Goal: Task Accomplishment & Management: Manage account settings

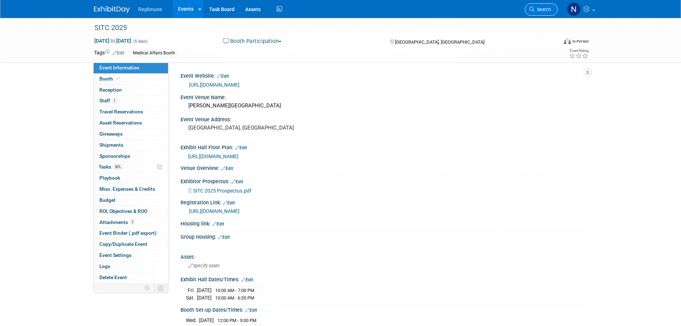
click at [538, 8] on span "Search" at bounding box center [543, 9] width 16 height 5
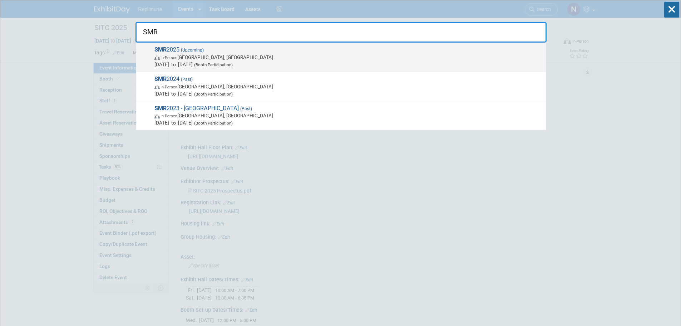
type input "SMR"
click at [177, 54] on span "In-Person Amsterdam, Netherlands" at bounding box center [348, 57] width 388 height 7
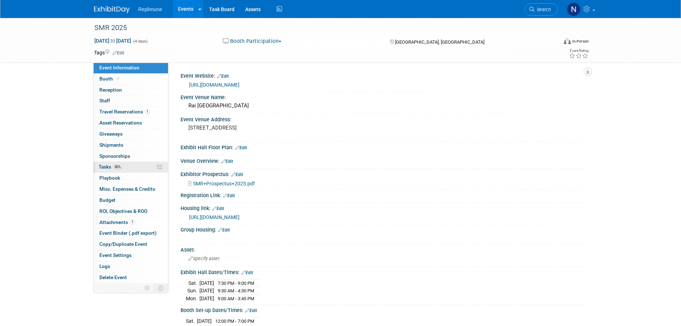
click at [102, 165] on span "Tasks 80%" at bounding box center [111, 167] width 24 height 6
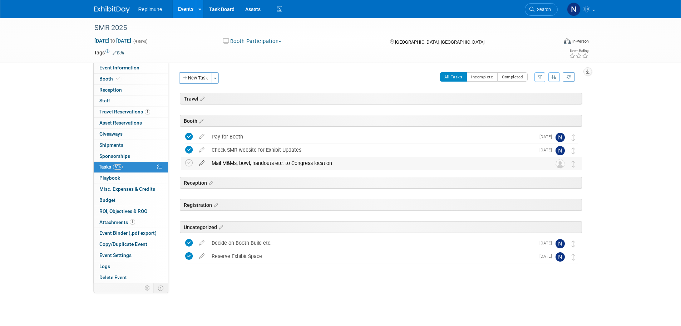
click at [200, 162] on icon at bounding box center [202, 161] width 13 height 9
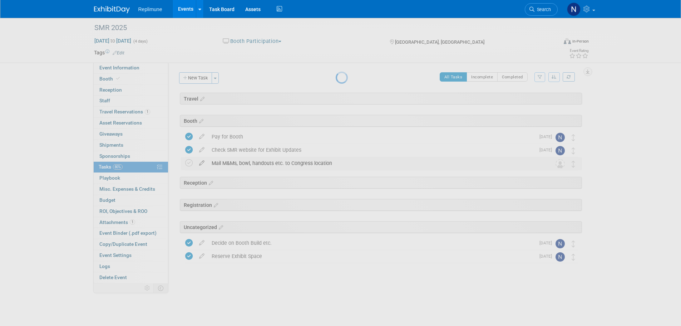
select select "9"
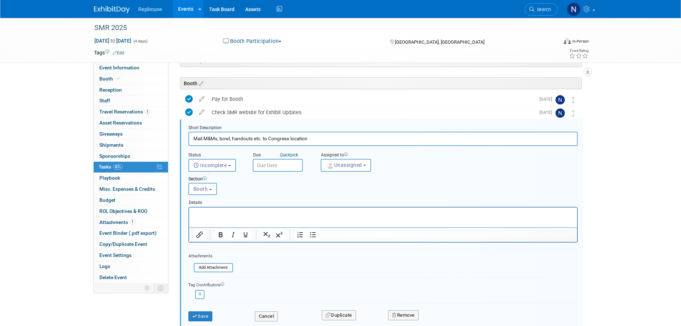
scroll to position [52, 0]
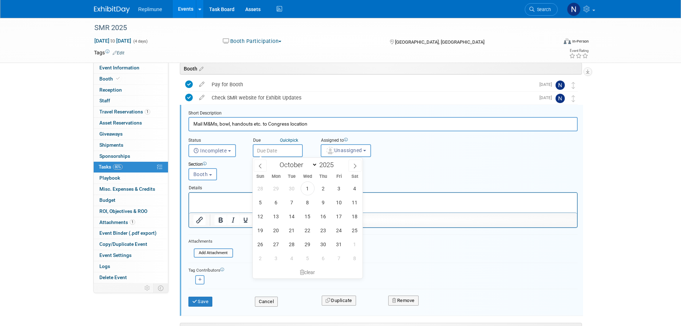
click at [269, 151] on input "text" at bounding box center [278, 150] width 50 height 13
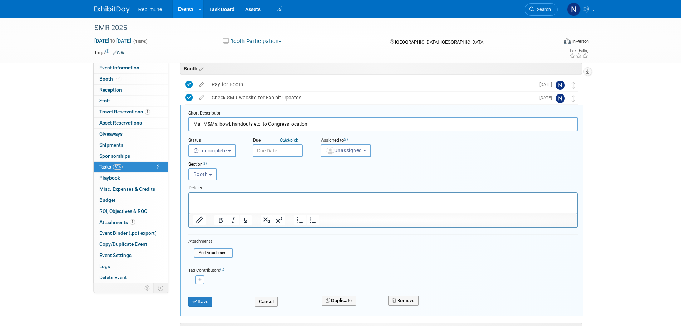
click at [78, 207] on div "SMR 2025 Oct 25, 2025 to Oct 28, 2025 (4 days) Oct 25, 2025 to Oct 28, 2025 Boo…" at bounding box center [340, 209] width 681 height 487
click at [276, 149] on input "text" at bounding box center [278, 150] width 50 height 13
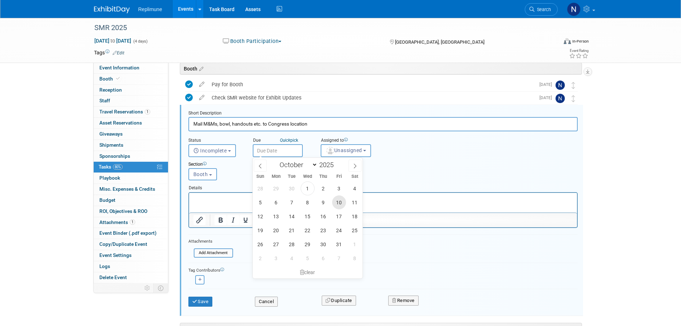
click at [338, 200] on span "10" at bounding box center [339, 202] width 14 height 14
type input "Oct 10, 2025"
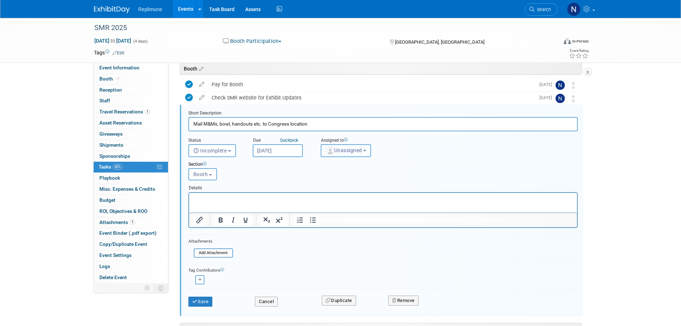
click at [334, 154] on button "Unassigned" at bounding box center [346, 150] width 51 height 13
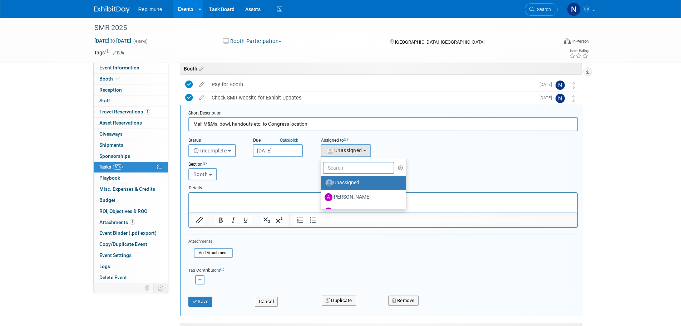
click at [335, 167] on input "text" at bounding box center [359, 168] width 72 height 12
type input "ni"
click at [360, 196] on label "Nicole Schaeffner (me)" at bounding box center [362, 196] width 75 height 11
click at [322, 196] on input "Nicole Schaeffner (me)" at bounding box center [320, 196] width 5 height 5
select select "ac887367-ed62-4216-a2e2-0a03cef3d40b"
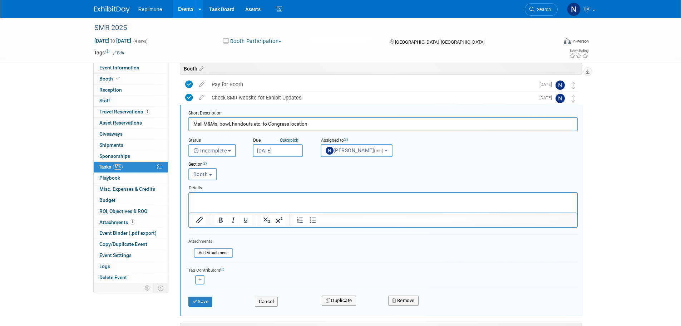
drag, startPoint x: 232, startPoint y: 125, endPoint x: 75, endPoint y: 124, distance: 157.0
click at [87, 126] on div "SMR 2025 Oct 25, 2025 to Oct 28, 2025 (4 days) Oct 25, 2025 to Oct 28, 2025 Boo…" at bounding box center [340, 209] width 681 height 487
drag, startPoint x: 214, startPoint y: 126, endPoint x: 274, endPoint y: 124, distance: 59.8
click at [274, 124] on input "handouts etc. to Congress location" at bounding box center [382, 124] width 389 height 14
click at [195, 125] on input "handouts" at bounding box center [382, 124] width 389 height 14
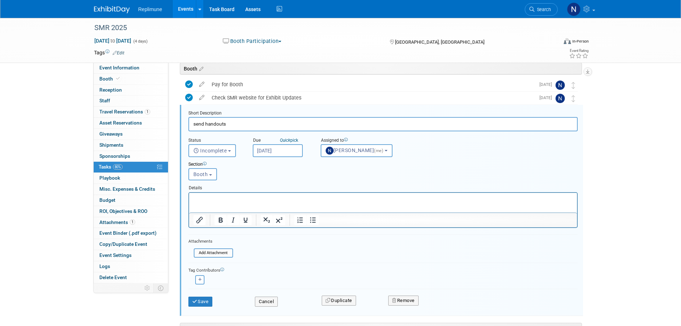
type input "send handouts"
click at [212, 202] on p "Rich Text Area. Press ALT-0 for help." at bounding box center [383, 198] width 380 height 7
click at [203, 301] on button "Save" at bounding box center [200, 301] width 24 height 10
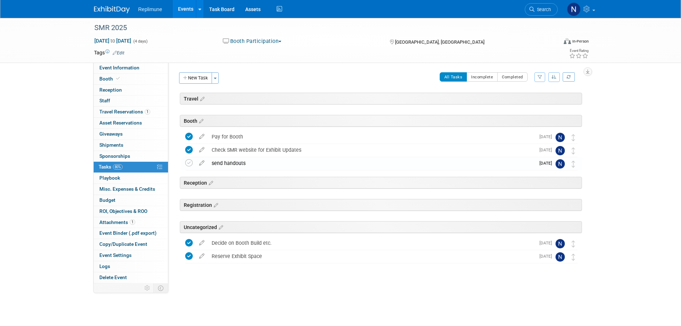
scroll to position [0, 0]
click at [217, 205] on icon at bounding box center [215, 205] width 6 height 6
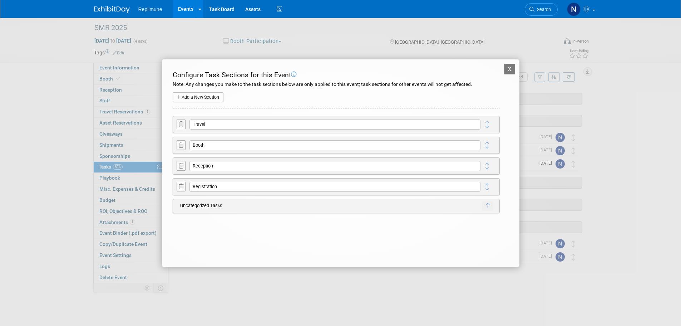
click at [513, 65] on button "X" at bounding box center [509, 69] width 11 height 11
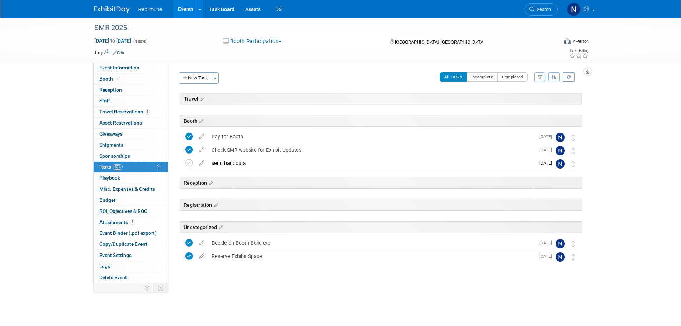
click at [205, 79] on button "New Task" at bounding box center [195, 77] width 33 height 11
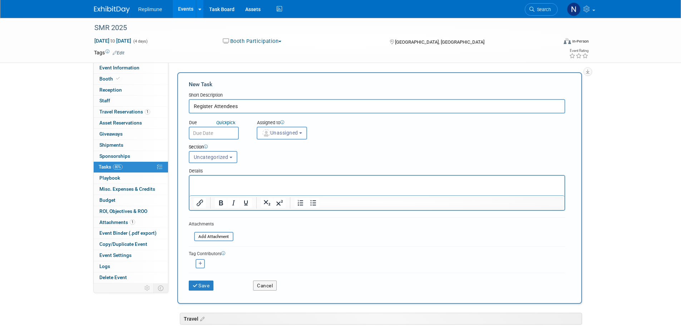
type input "Register Attendees"
click at [212, 132] on input "text" at bounding box center [214, 133] width 50 height 13
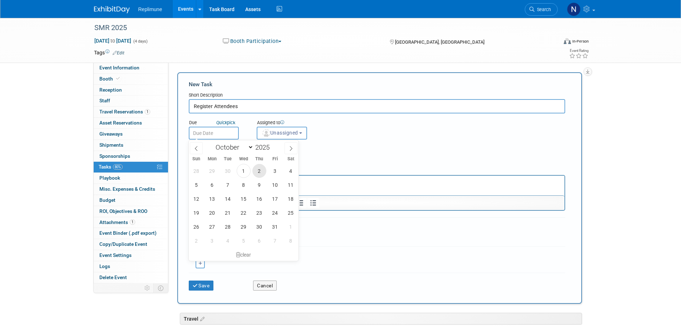
click at [260, 172] on span "2" at bounding box center [259, 171] width 14 height 14
type input "Oct 2, 2025"
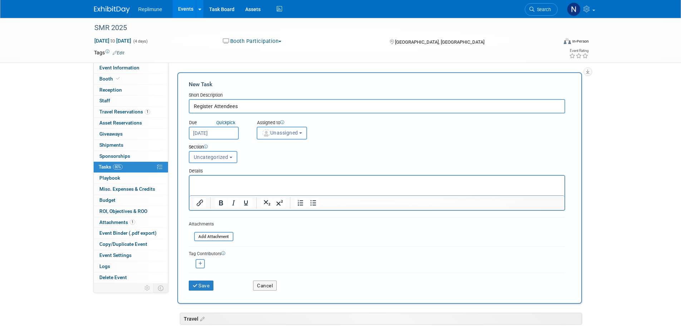
click at [283, 135] on span "Unassigned" at bounding box center [280, 133] width 36 height 6
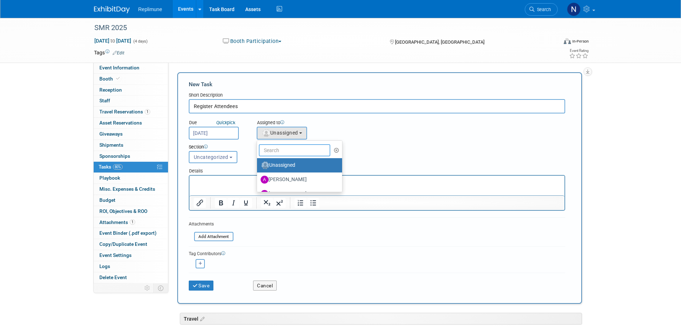
click at [276, 149] on input "text" at bounding box center [295, 150] width 72 height 12
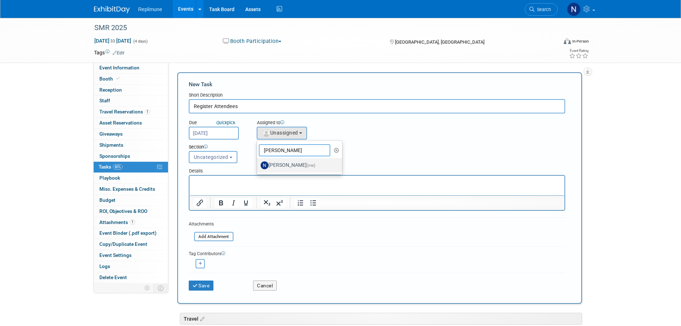
type input "Nicole"
click at [283, 163] on label "Nicole Schaeffner (me)" at bounding box center [298, 165] width 75 height 11
click at [258, 163] on input "Nicole Schaeffner (me)" at bounding box center [256, 164] width 5 height 5
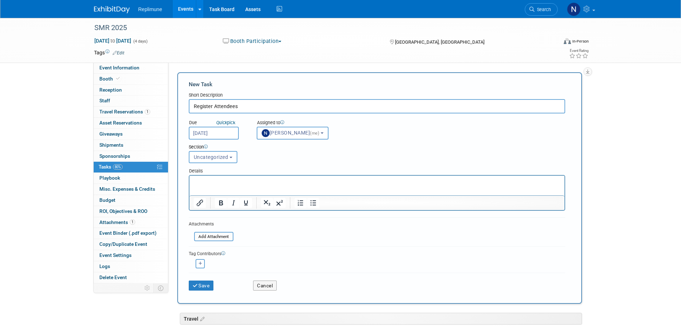
select select "ac887367-ed62-4216-a2e2-0a03cef3d40b"
click at [226, 158] on span "Uncategorized" at bounding box center [211, 157] width 35 height 6
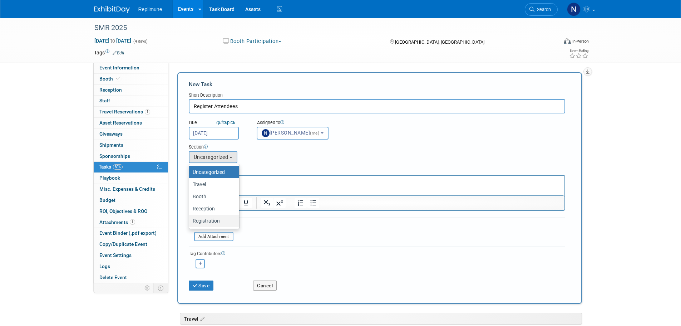
click at [208, 219] on label "Registration" at bounding box center [212, 220] width 39 height 9
click at [190, 219] on input "Registration" at bounding box center [188, 221] width 5 height 5
select select "11256681"
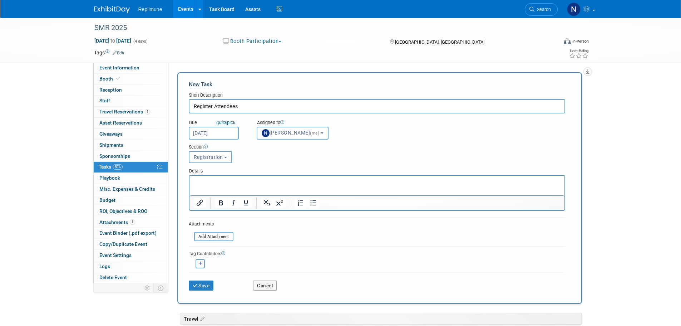
click at [237, 186] on html at bounding box center [376, 181] width 375 height 10
click at [239, 185] on p "Rich Text Area. Press ALT-0 for help." at bounding box center [376, 181] width 367 height 7
click at [210, 287] on button "Save" at bounding box center [201, 285] width 25 height 10
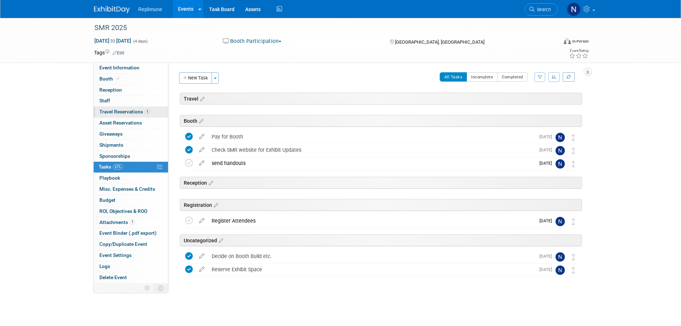
click at [111, 112] on span "Travel Reservations 1" at bounding box center [124, 112] width 51 height 6
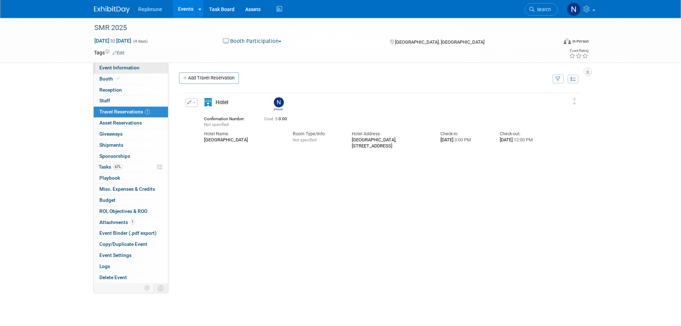
click at [123, 67] on span "Event Information" at bounding box center [119, 68] width 40 height 6
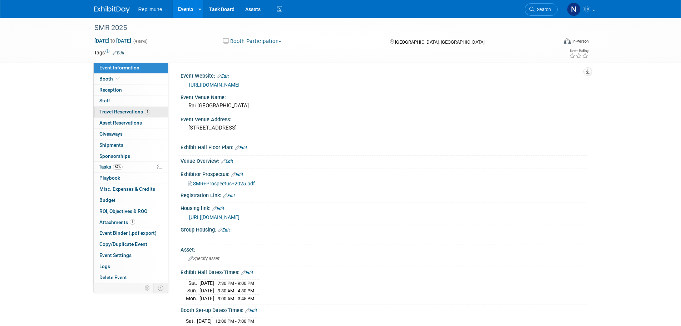
click at [106, 111] on span "Travel Reservations 1" at bounding box center [124, 112] width 51 height 6
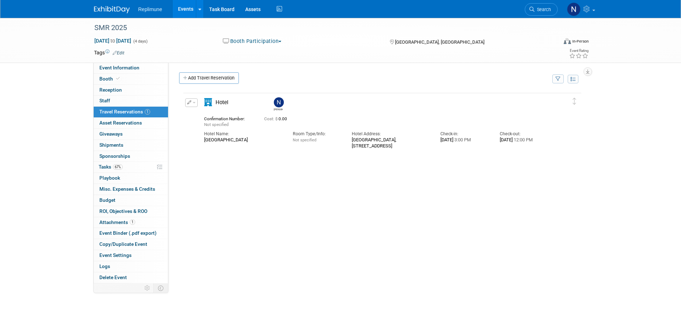
click at [191, 103] on icon "button" at bounding box center [189, 102] width 4 height 4
click at [206, 129] on span "Delete Reservation" at bounding box center [220, 127] width 44 height 6
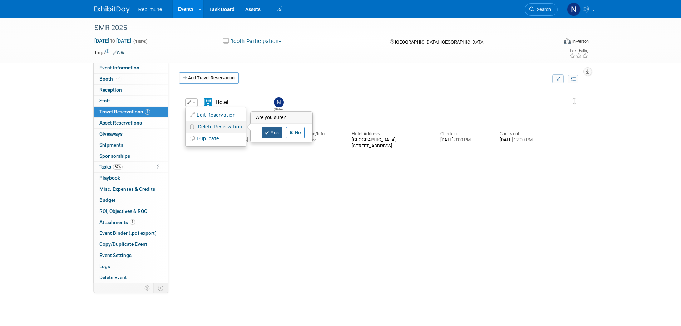
click at [267, 132] on icon at bounding box center [267, 133] width 4 height 4
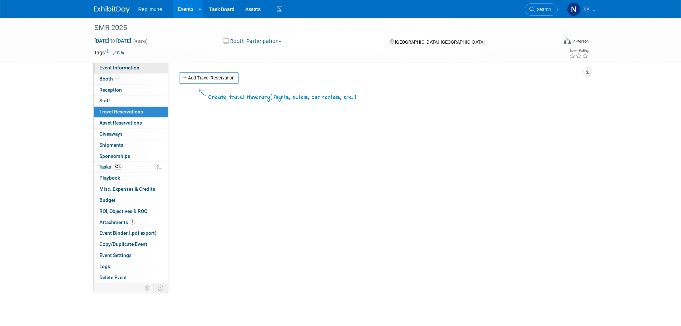
click at [123, 65] on span "Event Information" at bounding box center [119, 68] width 40 height 6
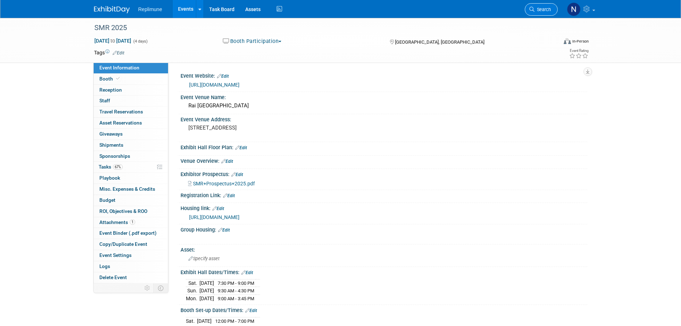
click at [549, 4] on link "Search" at bounding box center [541, 9] width 33 height 13
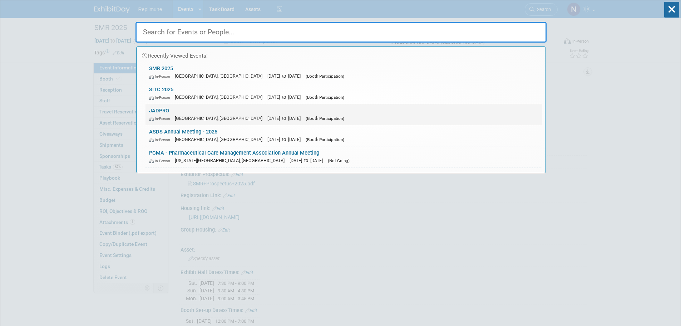
click at [164, 107] on link "JADPRO In-Person Forest Heights, MD Oct 23, 2025 to Oct 25, 2025 (Booth Partici…" at bounding box center [344, 114] width 397 height 21
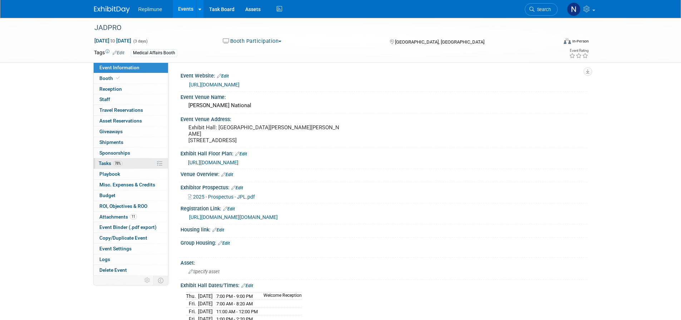
click at [102, 169] on link "78% Tasks 78%" at bounding box center [131, 163] width 74 height 10
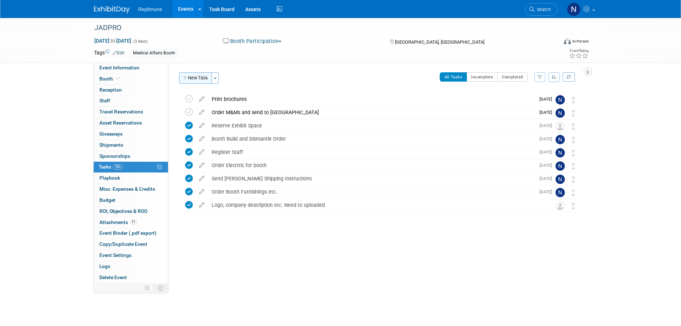
click at [198, 77] on button "New Task" at bounding box center [195, 77] width 33 height 11
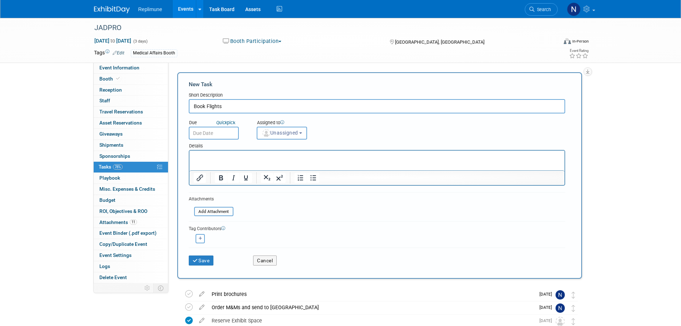
type input "Book Flights"
click at [210, 132] on input "text" at bounding box center [214, 133] width 50 height 13
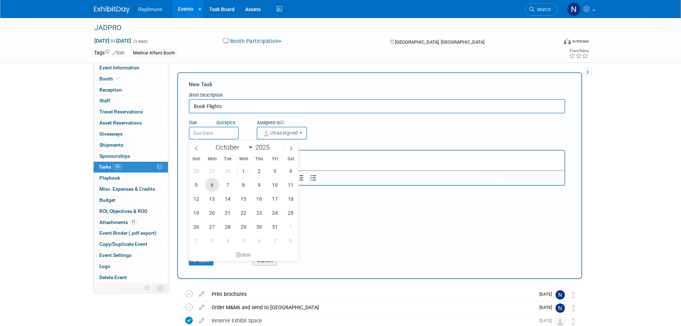
click at [215, 185] on span "6" at bounding box center [212, 185] width 14 height 14
type input "Oct 6, 2025"
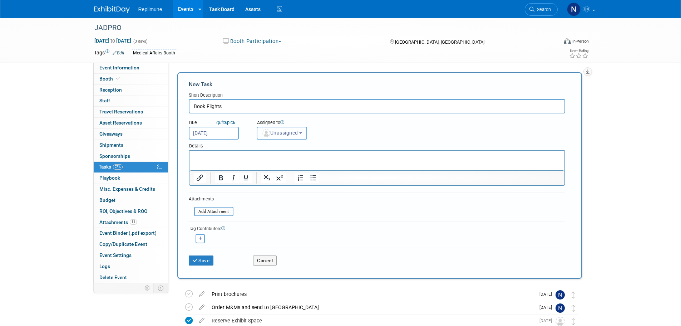
click at [280, 136] on span "Unassigned" at bounding box center [280, 133] width 36 height 6
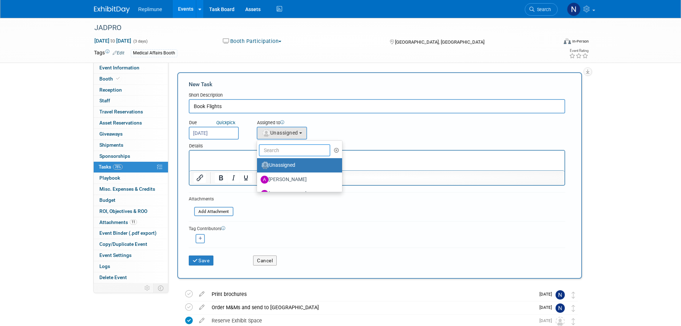
click at [284, 147] on input "text" at bounding box center [295, 150] width 72 height 12
type input "Nicole"
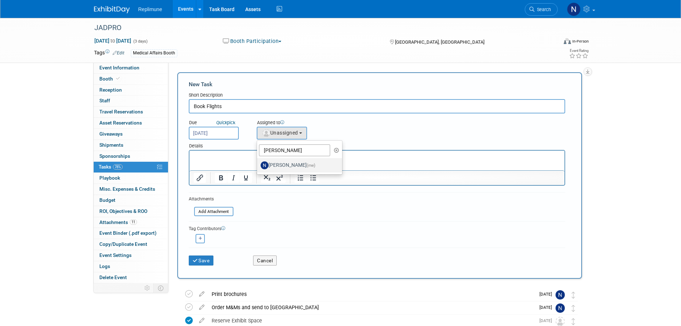
click at [296, 161] on label "Nicole Schaeffner (me)" at bounding box center [298, 165] width 75 height 11
click at [258, 162] on input "Nicole Schaeffner (me)" at bounding box center [256, 164] width 5 height 5
select select "ac887367-ed62-4216-a2e2-0a03cef3d40b"
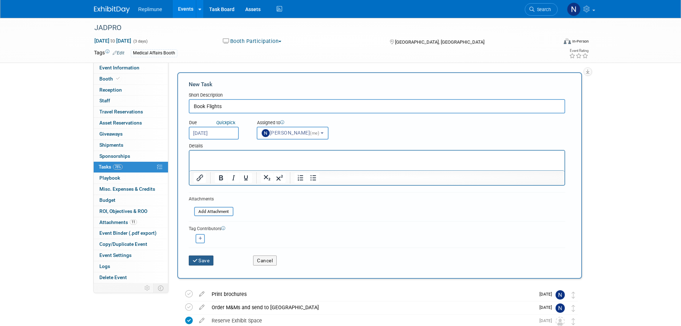
click at [207, 262] on button "Save" at bounding box center [201, 260] width 25 height 10
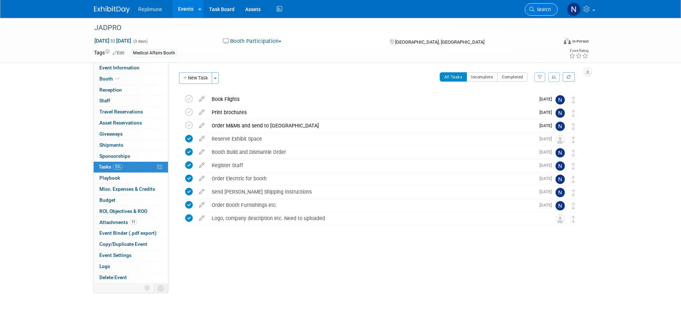
click at [535, 10] on span "Search" at bounding box center [543, 9] width 16 height 5
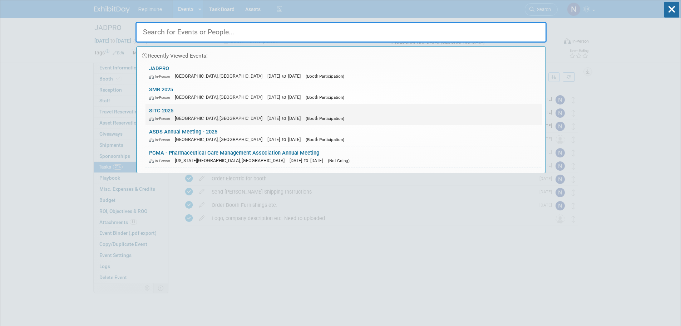
click at [160, 109] on link "SITC 2025 In-Person National Harbor, MD Nov 5, 2025 to Nov 9, 2025 (Booth Parti…" at bounding box center [344, 114] width 397 height 21
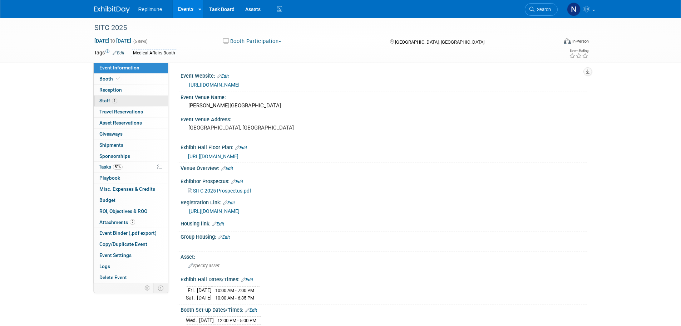
click at [102, 100] on span "Staff 1" at bounding box center [108, 101] width 18 height 6
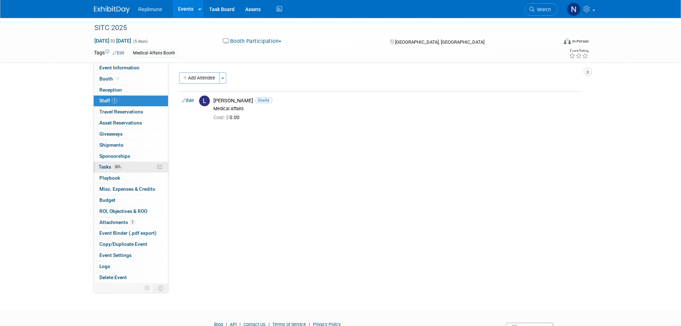
click at [109, 164] on span "Tasks 50%" at bounding box center [111, 167] width 24 height 6
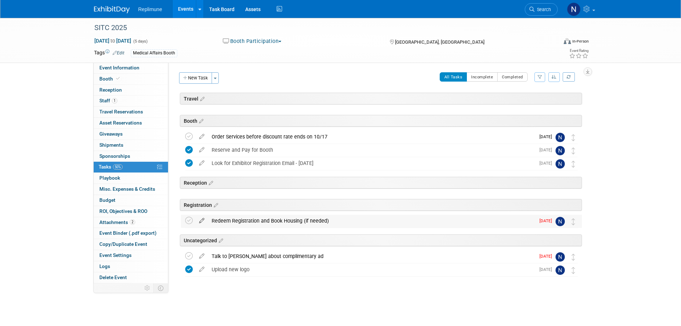
click at [200, 219] on icon at bounding box center [202, 219] width 13 height 9
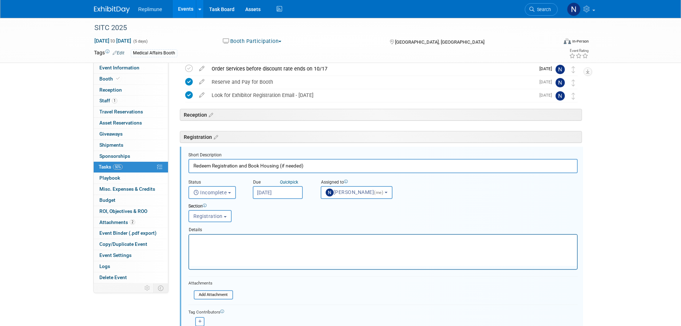
scroll to position [110, 0]
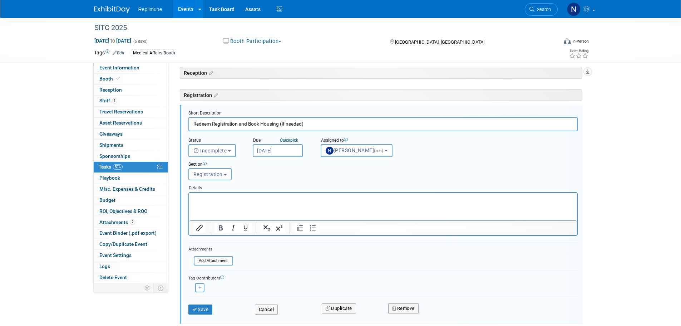
drag, startPoint x: 240, startPoint y: 125, endPoint x: 308, endPoint y: 121, distance: 68.4
click at [308, 121] on input "Redeem Registration and Book Housing (if needed)" at bounding box center [382, 124] width 389 height 14
type input "Redeem Registration"
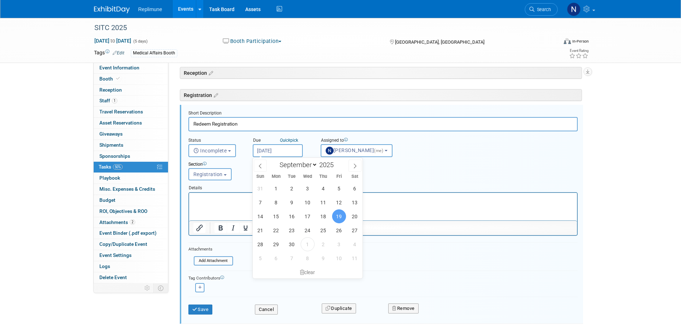
click at [279, 148] on input "Sep 19, 2025" at bounding box center [278, 150] width 50 height 13
click at [352, 166] on span at bounding box center [355, 166] width 13 height 12
select select "9"
click at [338, 215] on span "17" at bounding box center [339, 216] width 14 height 14
type input "Oct 17, 2025"
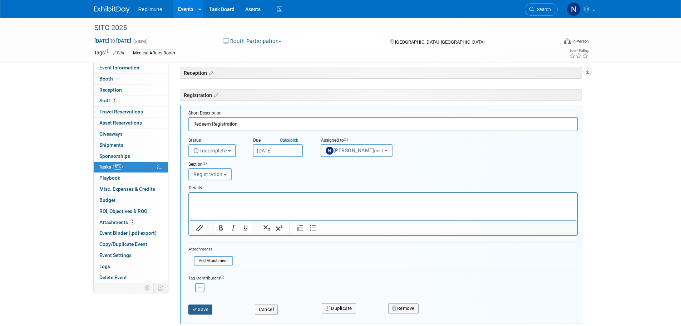
click at [200, 308] on button "Save" at bounding box center [200, 309] width 24 height 10
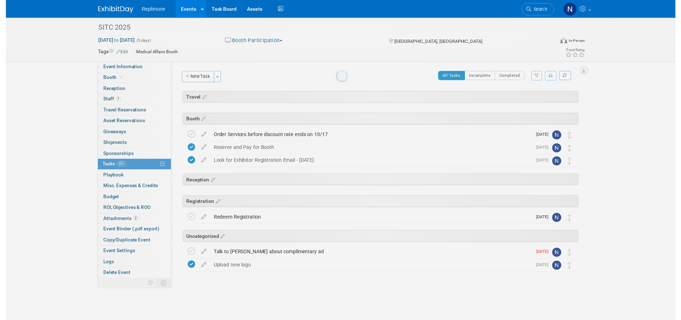
scroll to position [0, 0]
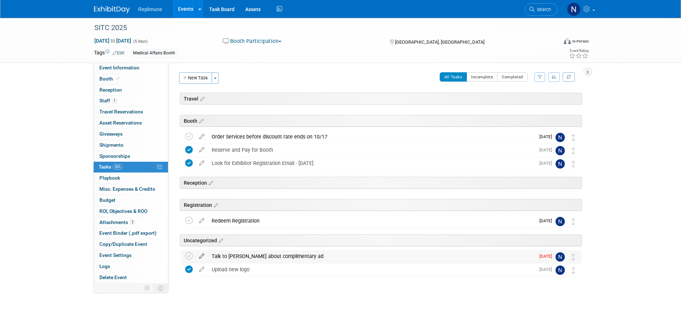
click at [202, 255] on icon at bounding box center [202, 254] width 13 height 9
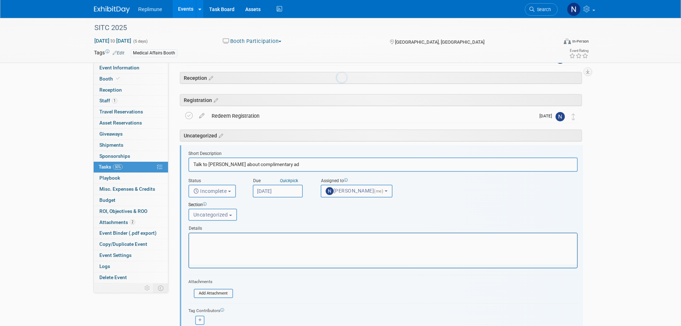
scroll to position [145, 0]
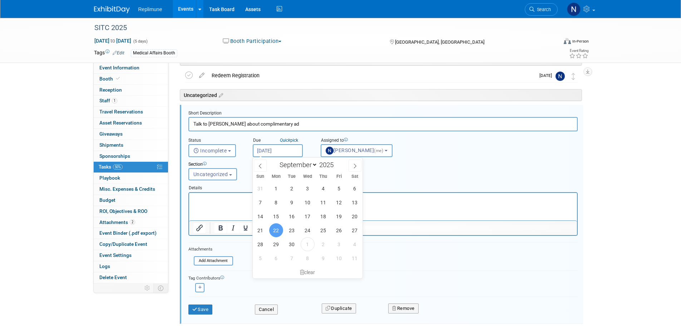
click at [289, 150] on input "Sep 22, 2025" at bounding box center [278, 150] width 50 height 13
click at [356, 165] on icon at bounding box center [355, 165] width 5 height 5
select select "9"
click at [276, 204] on span "6" at bounding box center [276, 202] width 14 height 14
type input "Oct 6, 2025"
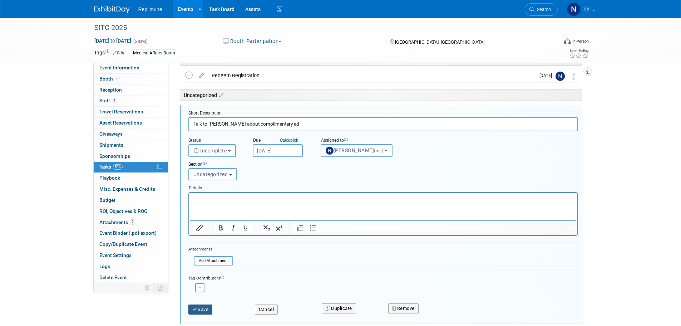
click at [201, 312] on button "Save" at bounding box center [200, 309] width 24 height 10
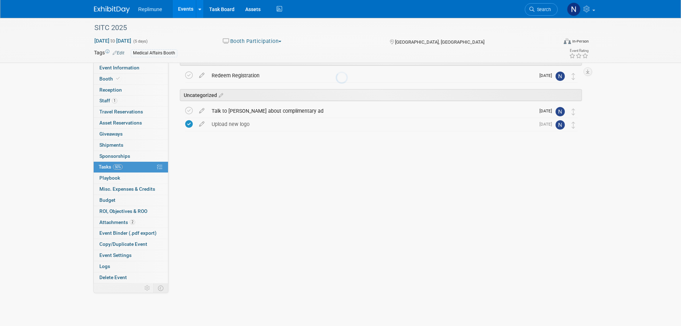
scroll to position [0, 0]
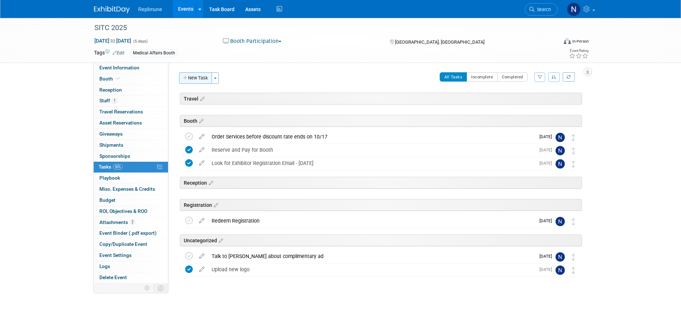
click at [198, 78] on button "New Task" at bounding box center [195, 77] width 33 height 11
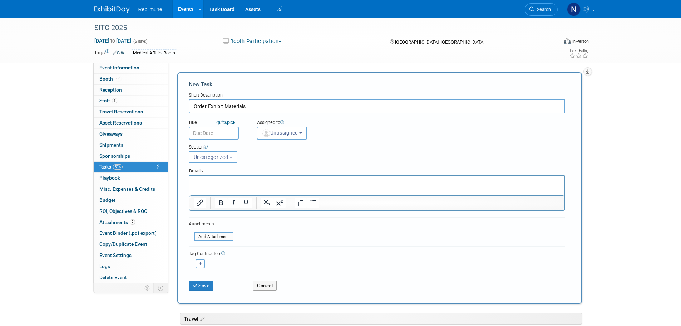
type input "Order Exhibit Materials"
click at [214, 132] on input "text" at bounding box center [214, 133] width 50 height 13
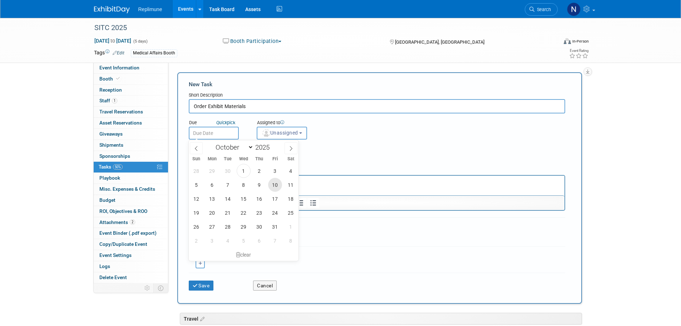
click at [273, 182] on span "10" at bounding box center [275, 185] width 14 height 14
type input "Oct 10, 2025"
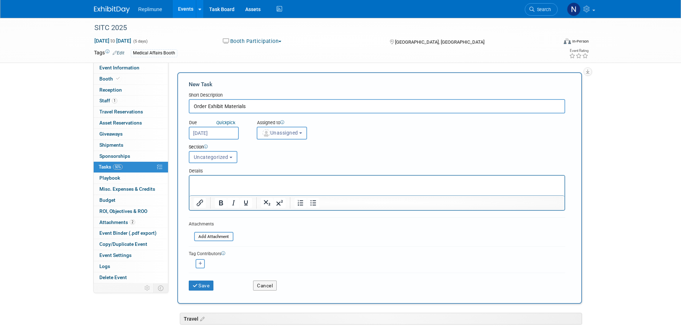
click at [276, 131] on span "Unassigned" at bounding box center [280, 133] width 36 height 6
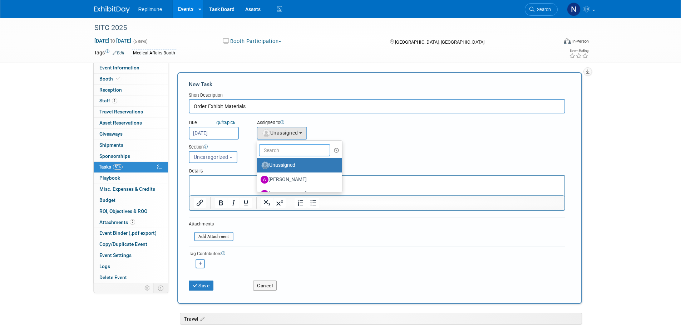
click at [294, 150] on input "text" at bounding box center [295, 150] width 72 height 12
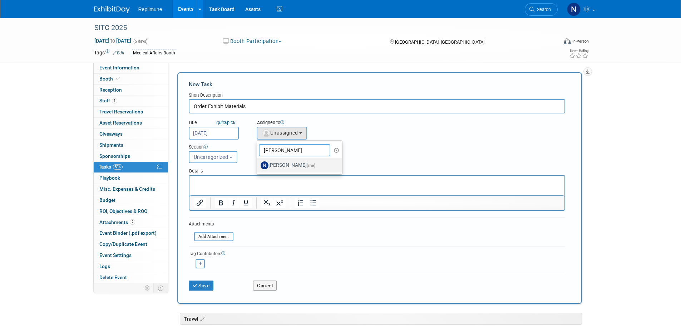
type input "Nicole"
click at [291, 166] on label "Nicole Schaeffner (me)" at bounding box center [298, 165] width 75 height 11
click at [258, 166] on input "Nicole Schaeffner (me)" at bounding box center [256, 164] width 5 height 5
select select "ac887367-ed62-4216-a2e2-0a03cef3d40b"
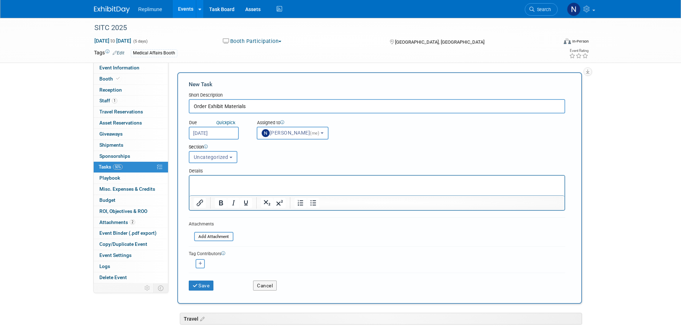
click at [218, 159] on span "Uncategorized" at bounding box center [211, 157] width 35 height 6
click at [203, 196] on label "Booth" at bounding box center [212, 196] width 39 height 9
click at [190, 196] on input "Booth" at bounding box center [188, 196] width 5 height 5
select select "11256683"
click at [215, 186] on html at bounding box center [376, 181] width 375 height 10
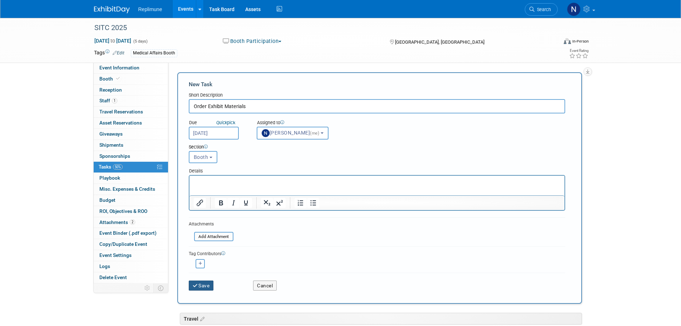
click at [205, 284] on button "Save" at bounding box center [201, 285] width 25 height 10
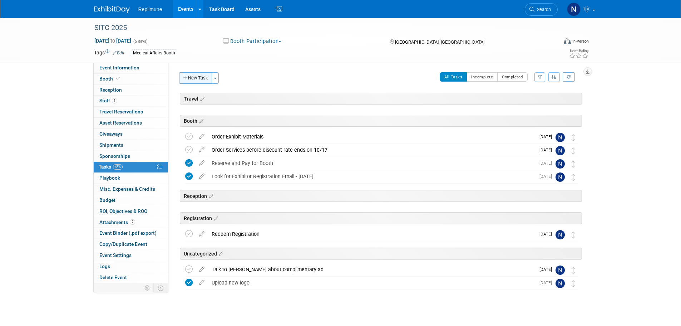
click at [196, 75] on button "New Task" at bounding box center [195, 77] width 33 height 11
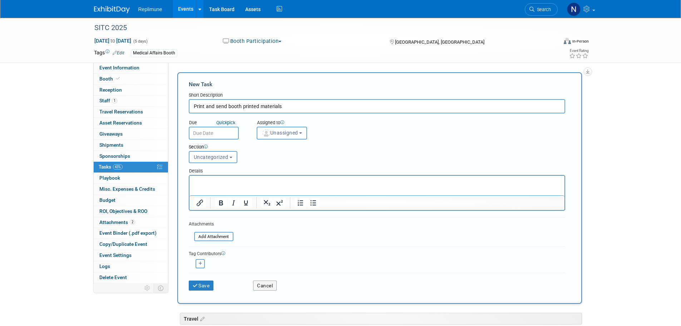
type input "Print and send booth printed materials"
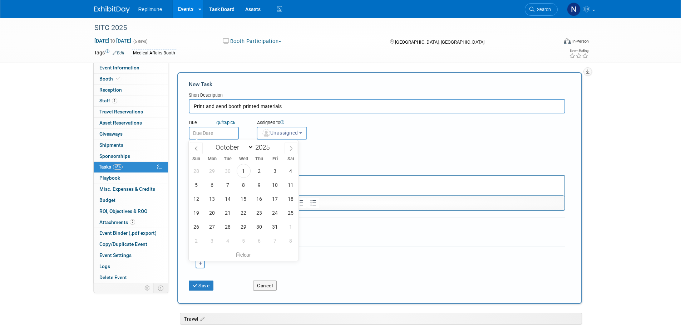
click at [198, 133] on input "text" at bounding box center [214, 133] width 50 height 13
click at [274, 185] on span "10" at bounding box center [275, 185] width 14 height 14
type input "Oct 10, 2025"
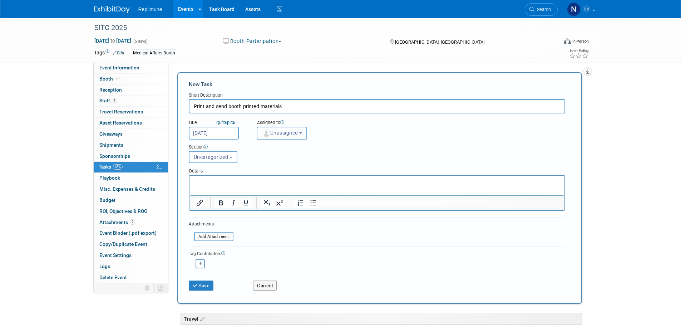
click at [279, 137] on button "Unassigned" at bounding box center [282, 133] width 51 height 13
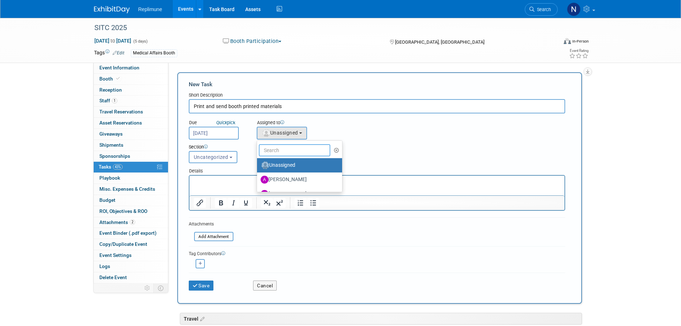
click at [279, 150] on input "text" at bounding box center [295, 150] width 72 height 12
type input "Ni"
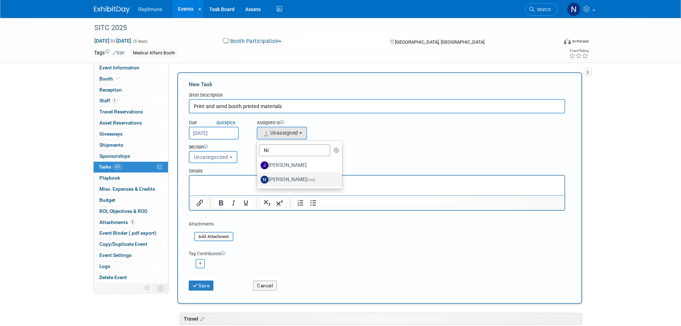
click at [303, 177] on label "Nicole Schaeffner (me)" at bounding box center [298, 179] width 75 height 11
click at [258, 177] on input "Nicole Schaeffner (me)" at bounding box center [256, 178] width 5 height 5
select select "ac887367-ed62-4216-a2e2-0a03cef3d40b"
click at [207, 158] on span "Uncategorized" at bounding box center [211, 157] width 35 height 6
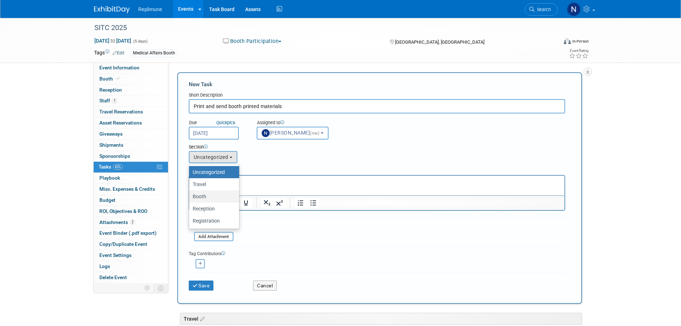
click at [207, 191] on link "Booth" at bounding box center [214, 196] width 50 height 12
click at [205, 196] on label "Booth" at bounding box center [212, 196] width 39 height 9
click at [190, 196] on input "Booth" at bounding box center [188, 196] width 5 height 5
select select "11256683"
click at [223, 180] on p "Rich Text Area. Press ALT-0 for help." at bounding box center [376, 181] width 367 height 7
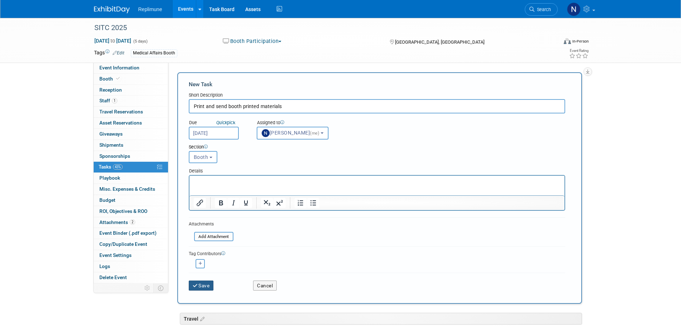
click at [201, 288] on button "Save" at bounding box center [201, 285] width 25 height 10
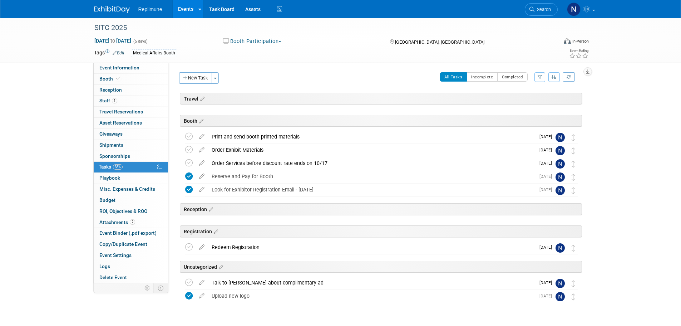
click at [203, 246] on icon at bounding box center [202, 245] width 13 height 9
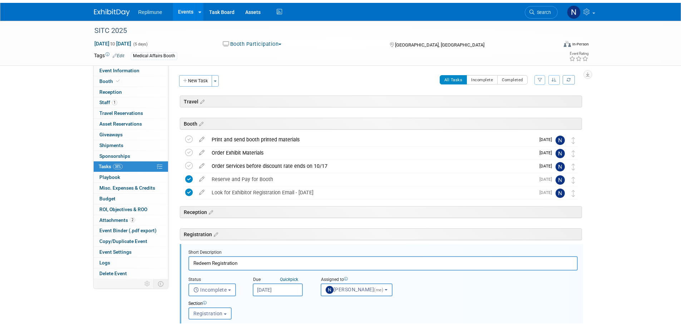
scroll to position [136, 0]
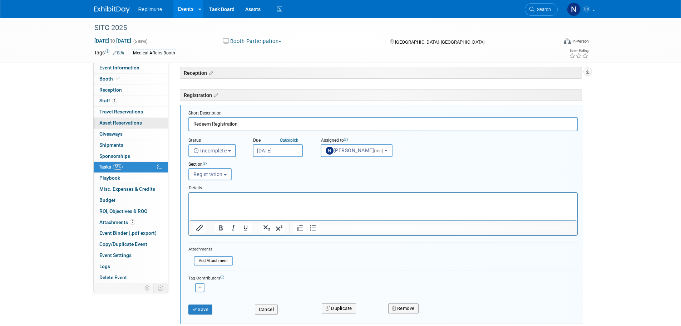
drag, startPoint x: 251, startPoint y: 121, endPoint x: 123, endPoint y: 126, distance: 127.4
click at [123, 126] on div "Event Information Event Info Booth Booth Reception Reception 1 Staff 1 Staff 0 …" at bounding box center [341, 142] width 504 height 520
type input "Register Team"
click at [200, 307] on button "Save" at bounding box center [200, 309] width 24 height 10
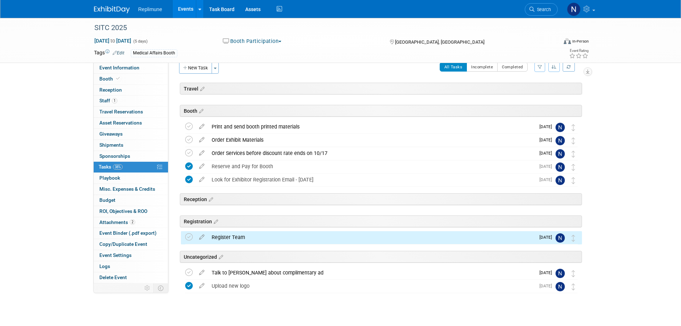
scroll to position [0, 0]
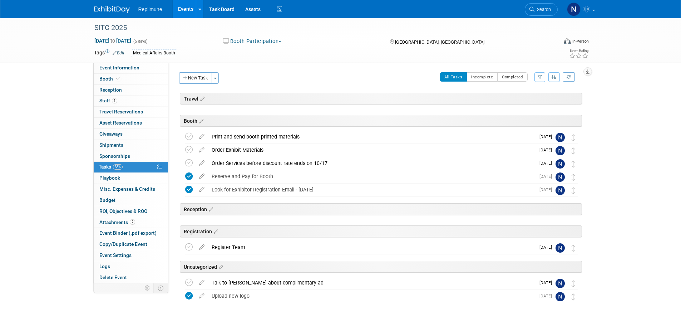
click at [201, 148] on icon at bounding box center [202, 148] width 13 height 9
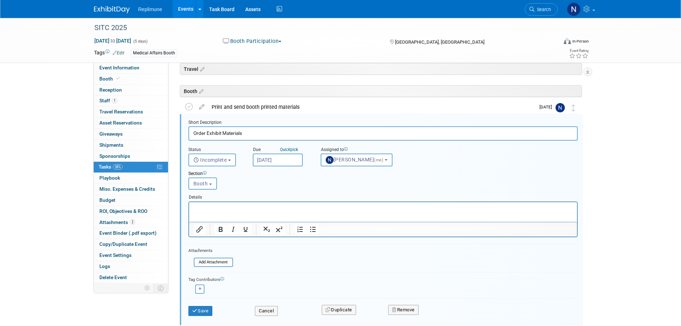
scroll to position [39, 0]
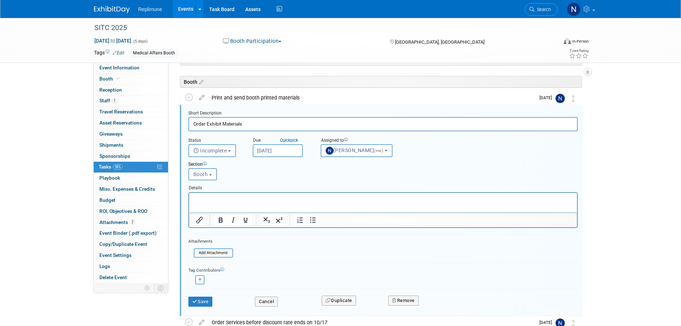
drag, startPoint x: 223, startPoint y: 125, endPoint x: 254, endPoint y: 122, distance: 30.6
click at [254, 122] on input "Order Exhibit Materials" at bounding box center [382, 124] width 389 height 14
type input "Order Exhibit Furnishings etc."
click at [198, 301] on button "Save" at bounding box center [200, 301] width 24 height 10
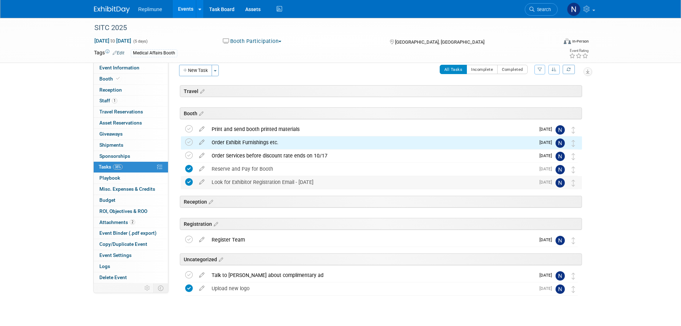
scroll to position [0, 0]
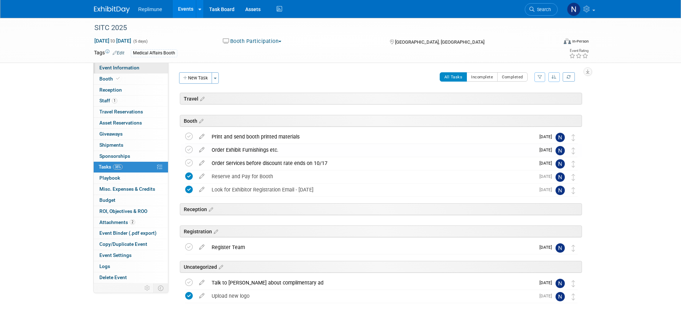
click at [120, 67] on span "Event Information" at bounding box center [119, 68] width 40 height 6
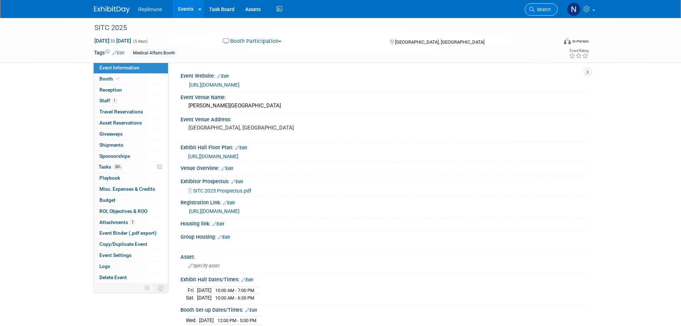
click at [547, 15] on link "Search" at bounding box center [541, 9] width 33 height 13
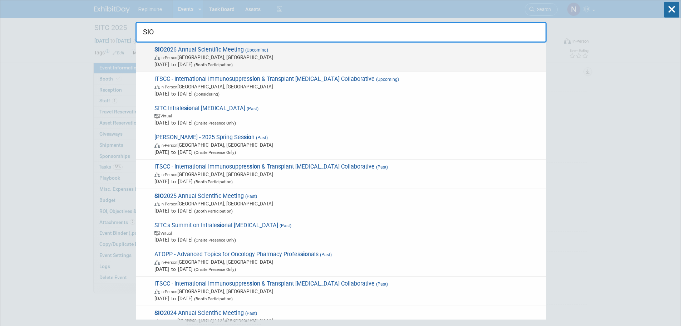
type input "SIO"
click at [196, 59] on span "In-Person Savannah, GA" at bounding box center [348, 57] width 388 height 7
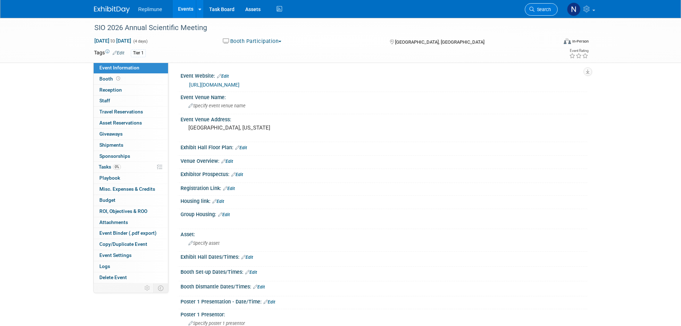
click at [538, 10] on span "Search" at bounding box center [543, 9] width 16 height 5
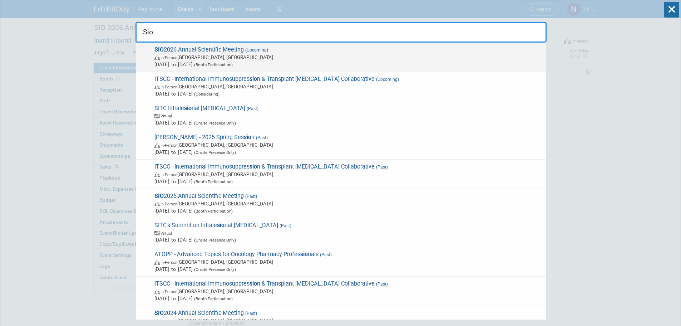
type input "Sio"
click at [193, 54] on span "In-Person [GEOGRAPHIC_DATA], [GEOGRAPHIC_DATA]" at bounding box center [348, 57] width 388 height 7
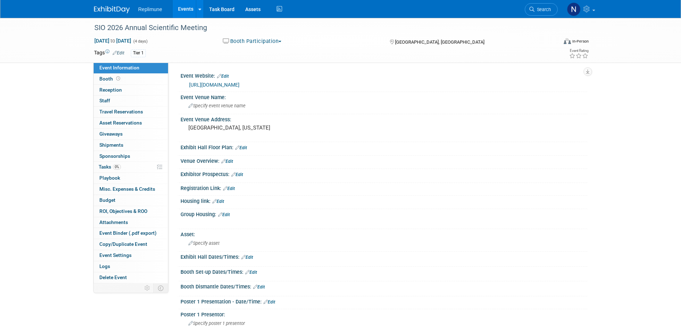
click at [246, 148] on link "Edit" at bounding box center [241, 147] width 12 height 5
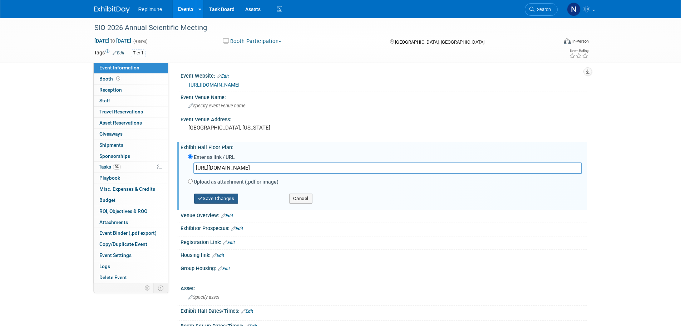
type input "https://smithbucklin.expocad.com/Events/26sio/index.html"
click at [205, 198] on button "Save Changes" at bounding box center [216, 198] width 44 height 10
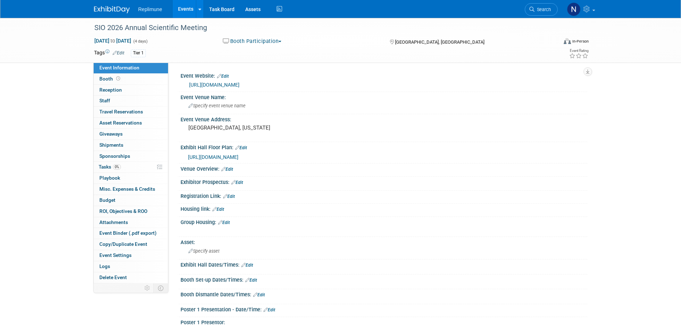
click at [239, 182] on link "Edit" at bounding box center [237, 182] width 12 height 5
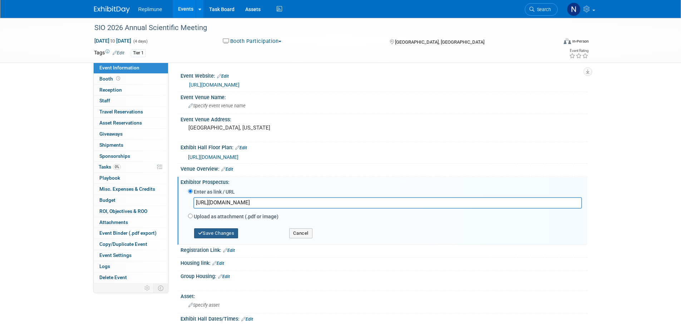
type input "https://www.sioprospectus.org/"
click at [223, 235] on button "Save Changes" at bounding box center [216, 233] width 44 height 10
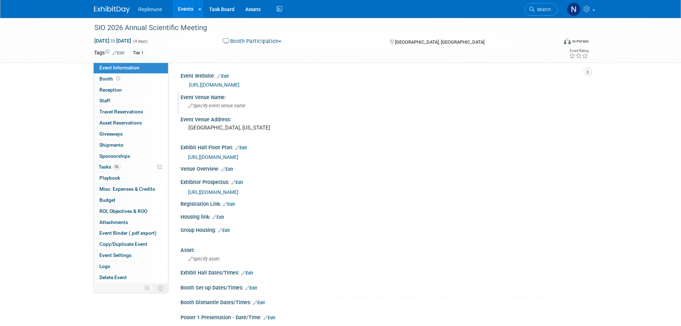
click at [216, 106] on span "Specify event venue name" at bounding box center [216, 105] width 57 height 5
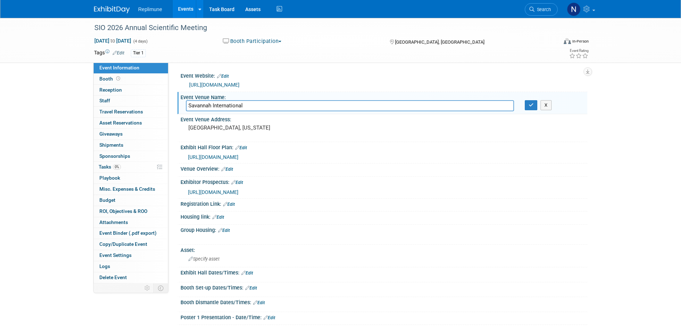
type input "Savannah International t"
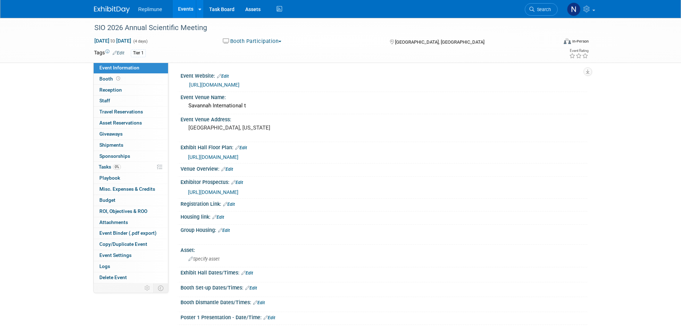
click at [255, 107] on div "Savannah International t" at bounding box center [384, 105] width 396 height 11
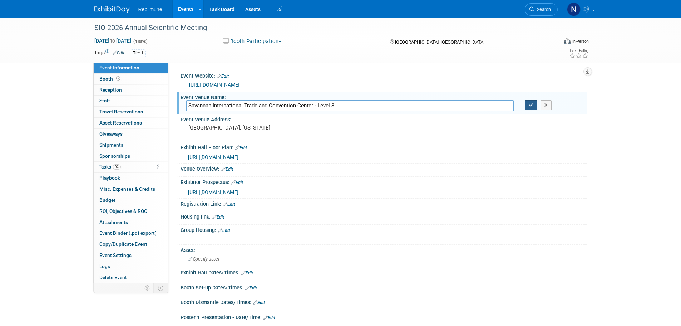
type input "Savannah International Trade and Convention Center - Level 3"
click at [529, 104] on icon "button" at bounding box center [531, 105] width 5 height 5
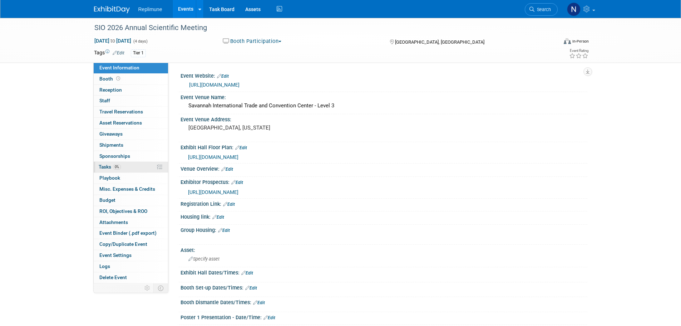
click at [102, 167] on span "Tasks 0%" at bounding box center [110, 167] width 22 height 6
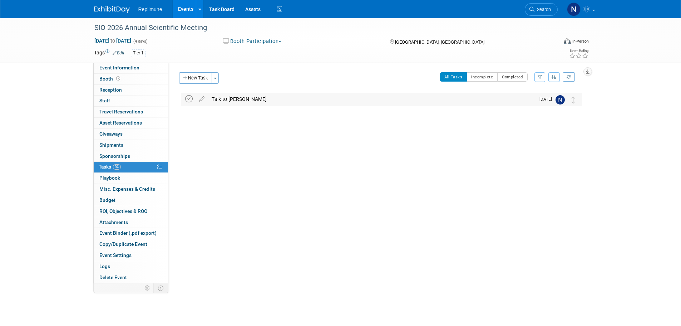
click at [189, 99] on icon at bounding box center [189, 99] width 8 height 8
click at [107, 7] on img at bounding box center [112, 9] width 36 height 7
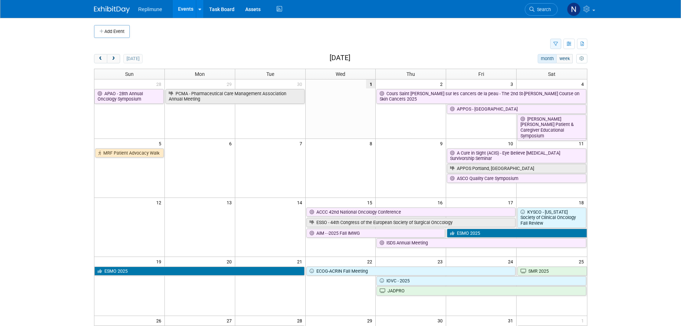
click at [558, 46] on button "button" at bounding box center [555, 44] width 11 height 10
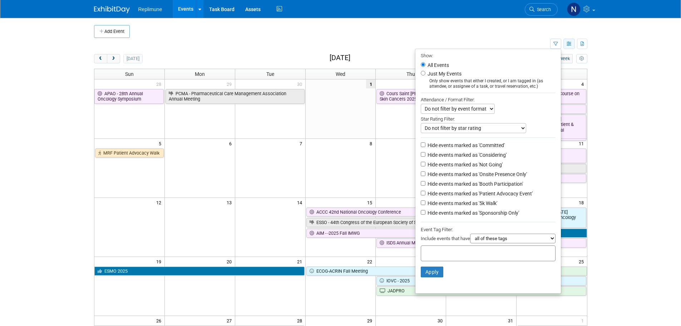
click at [572, 43] on icon "button" at bounding box center [569, 44] width 5 height 5
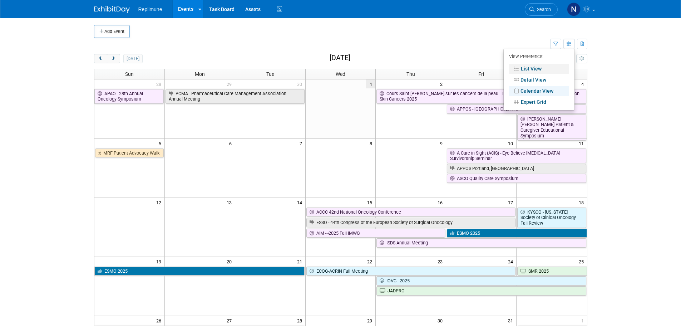
click at [535, 67] on link "List View" at bounding box center [539, 69] width 60 height 10
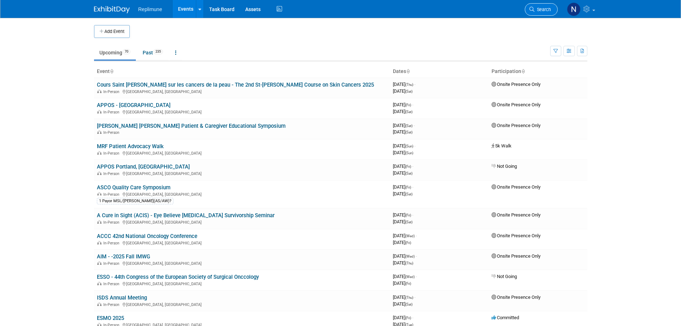
click at [550, 9] on span "Search" at bounding box center [543, 9] width 16 height 5
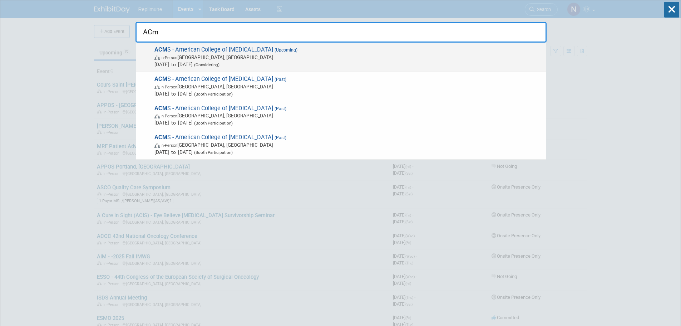
type input "ACm"
click at [186, 61] on span "Apr 29, 2026 to May 3, 2026 (Considering)" at bounding box center [348, 64] width 388 height 7
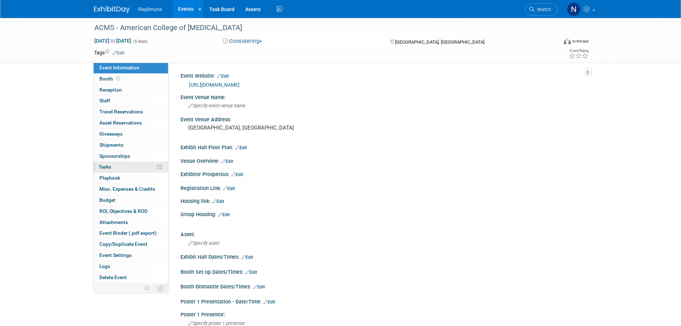
click at [107, 167] on span "Tasks 0%" at bounding box center [105, 167] width 13 height 6
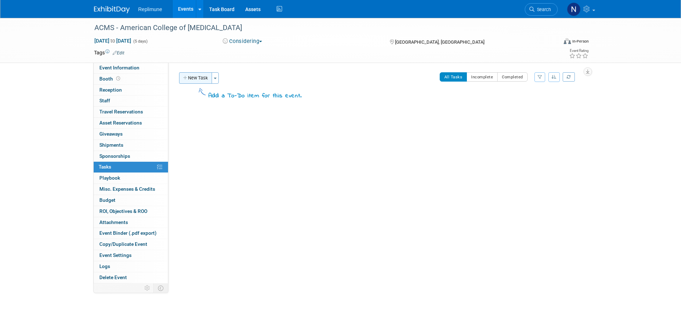
click at [206, 80] on button "New Task" at bounding box center [195, 77] width 33 height 11
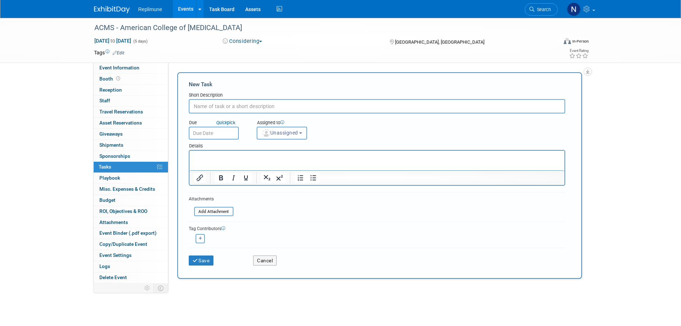
click at [271, 105] on input "text" at bounding box center [377, 106] width 377 height 14
type input "Exhibitor Registration Opens"
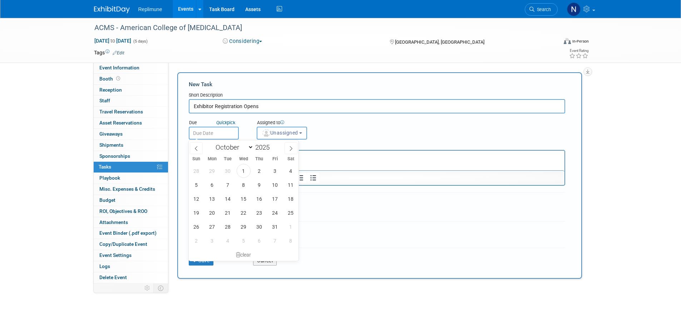
click at [221, 131] on input "text" at bounding box center [214, 133] width 50 height 13
click at [258, 210] on span "23" at bounding box center [259, 213] width 14 height 14
type input "Oct 23, 2025"
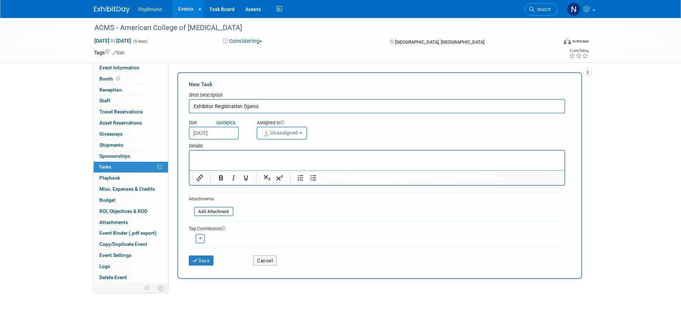
click at [280, 137] on button "Unassigned" at bounding box center [282, 133] width 51 height 13
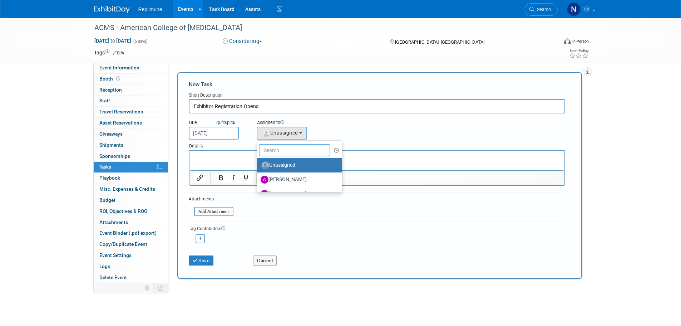
click at [280, 153] on input "text" at bounding box center [295, 150] width 72 height 12
type input "Nicole"
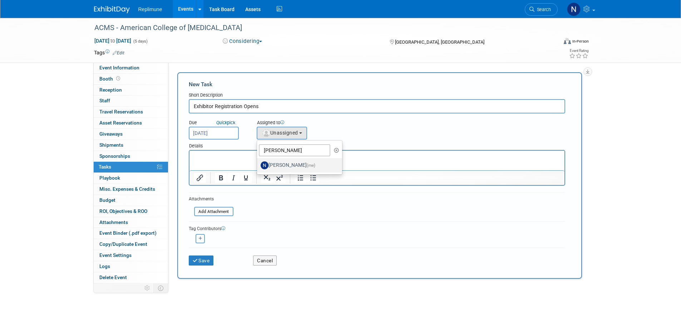
click at [303, 163] on label "Nicole Schaeffner (me)" at bounding box center [298, 165] width 75 height 11
click at [258, 163] on input "Nicole Schaeffner (me)" at bounding box center [256, 164] width 5 height 5
select select "ac887367-ed62-4216-a2e2-0a03cef3d40b"
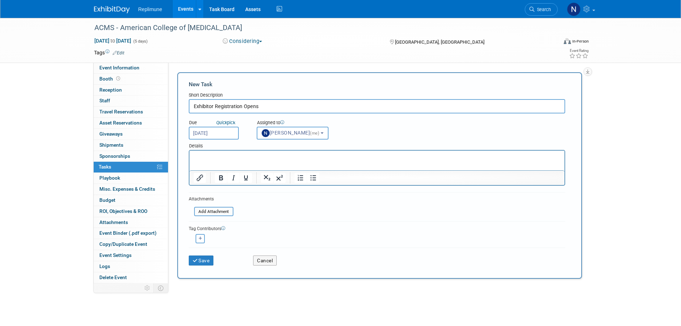
click at [261, 158] on p "Rich Text Area. Press ALT-0 for help." at bounding box center [376, 156] width 367 height 7
click at [205, 259] on button "Save" at bounding box center [201, 260] width 25 height 10
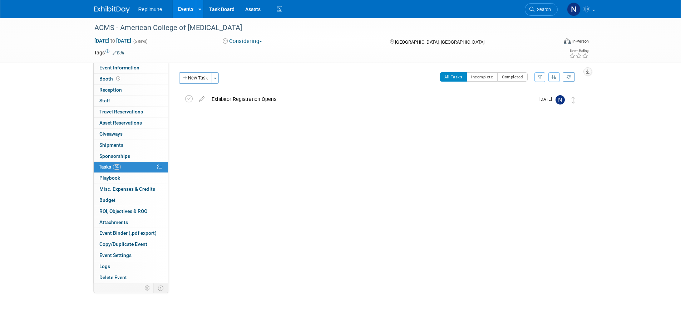
click at [184, 10] on link "Events" at bounding box center [186, 9] width 26 height 18
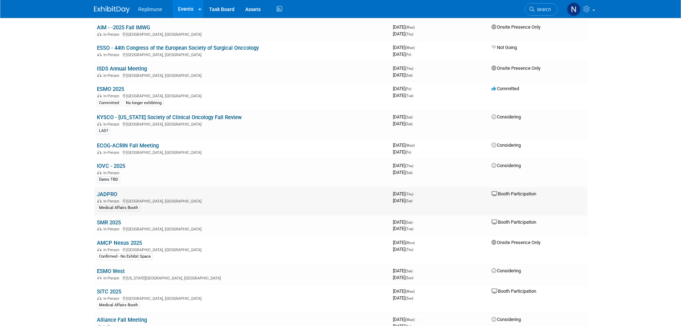
scroll to position [250, 0]
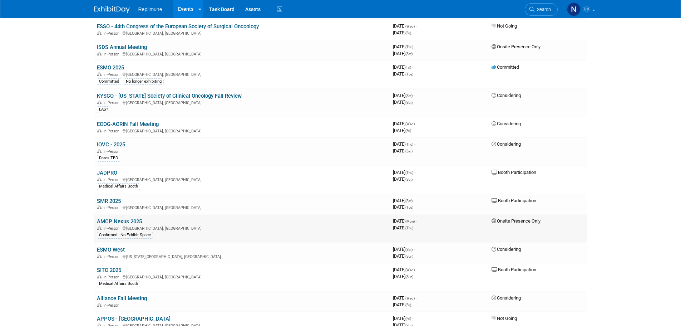
click at [131, 221] on link "AMCP Nexus 2025" at bounding box center [119, 221] width 45 height 6
